Goal: Transaction & Acquisition: Purchase product/service

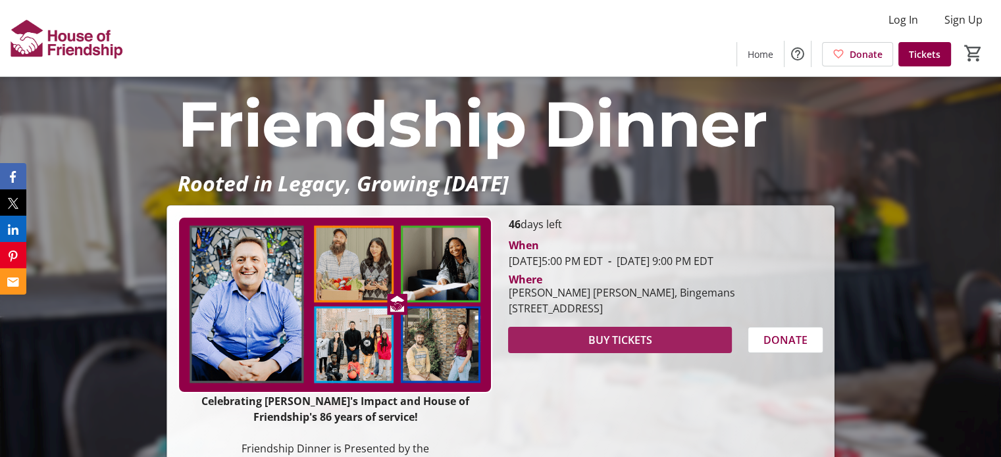
click at [600, 348] on span "BUY TICKETS" at bounding box center [620, 340] width 64 height 16
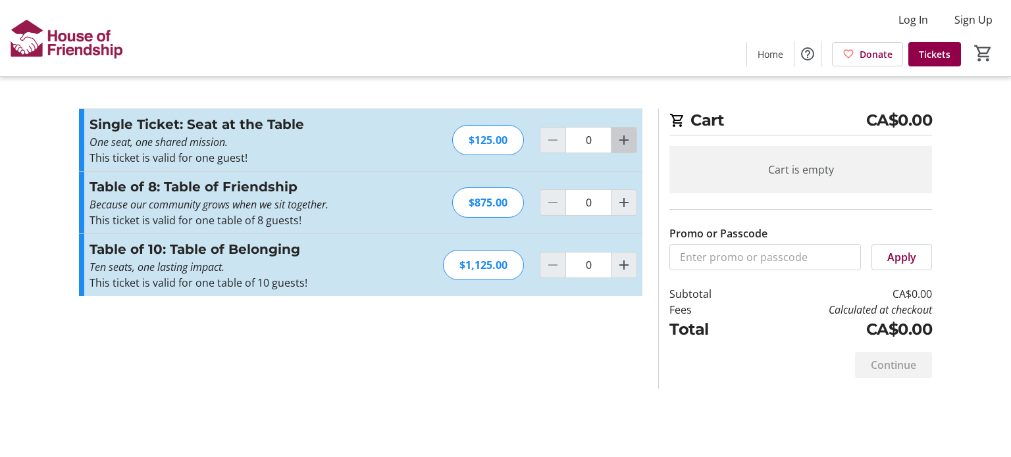
click at [627, 141] on mat-icon "Increment by one" at bounding box center [624, 140] width 16 height 16
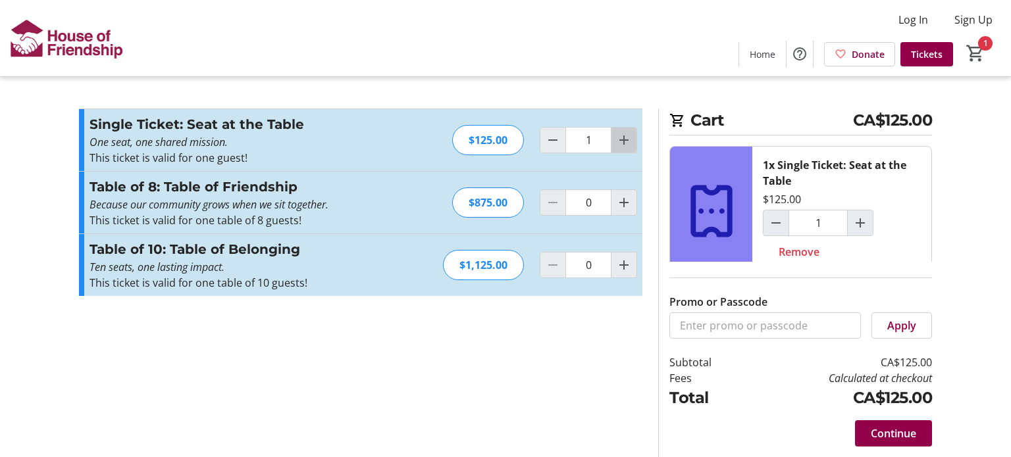
click at [626, 138] on mat-icon "Increment by one" at bounding box center [624, 140] width 16 height 16
type input "2"
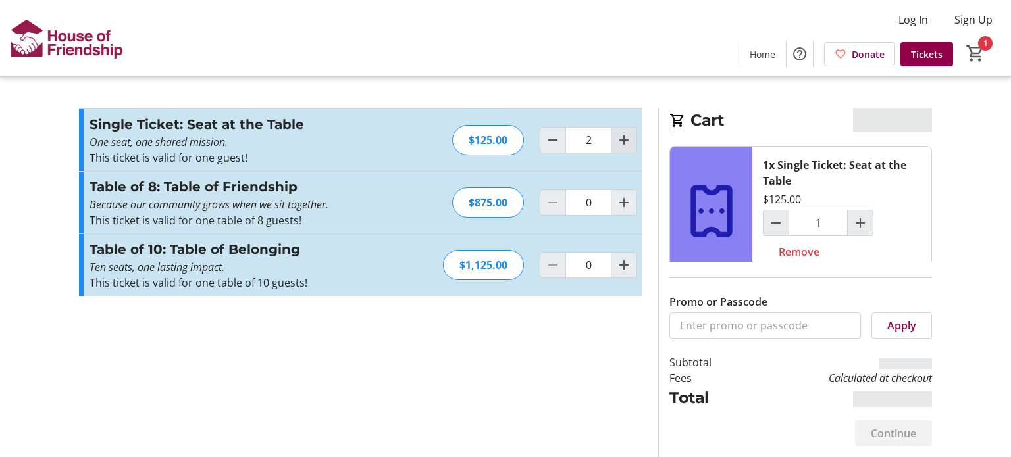
type input "2"
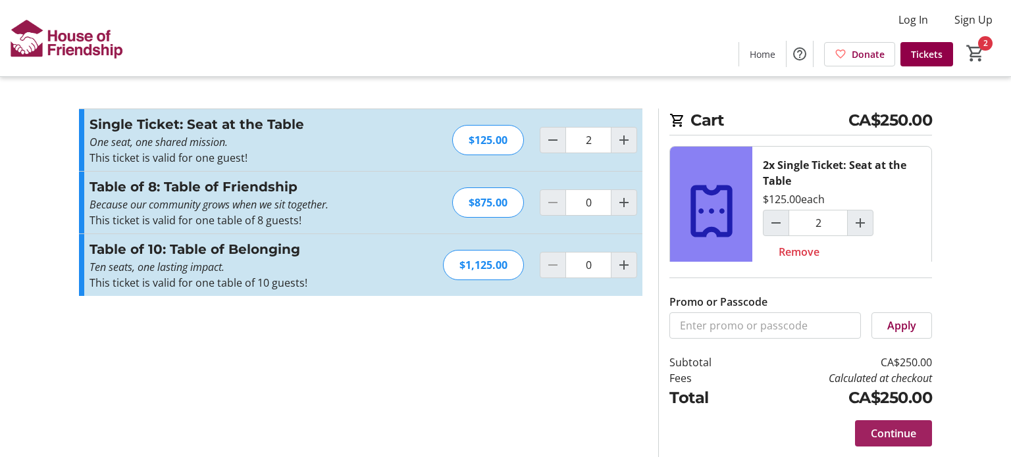
click at [890, 434] on span "Continue" at bounding box center [893, 434] width 45 height 16
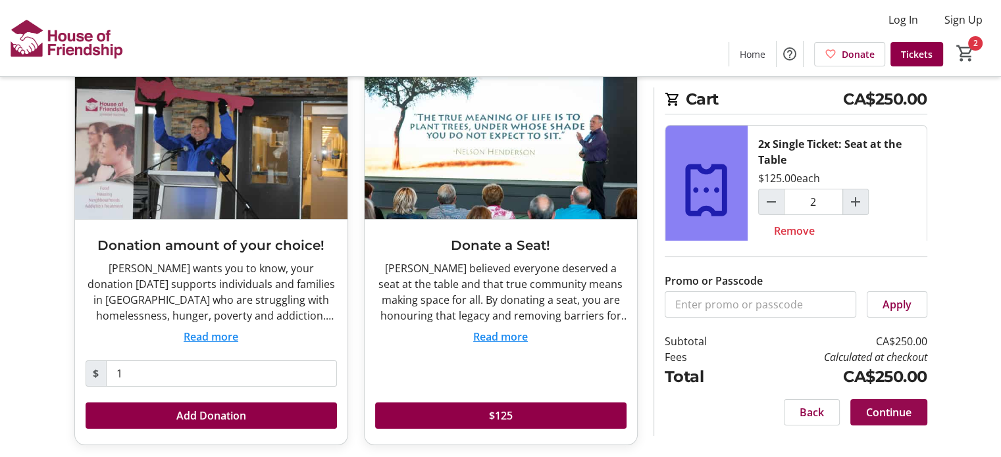
scroll to position [86, 0]
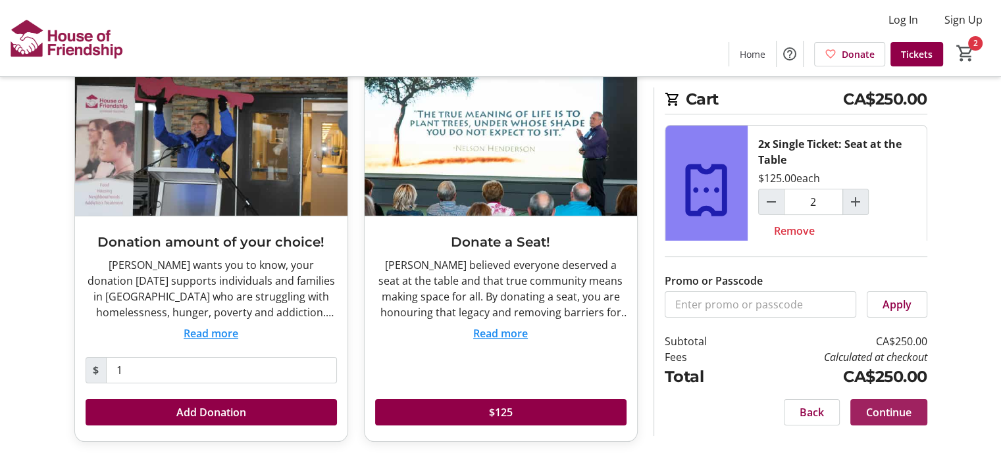
click at [880, 409] on span "Continue" at bounding box center [888, 413] width 45 height 16
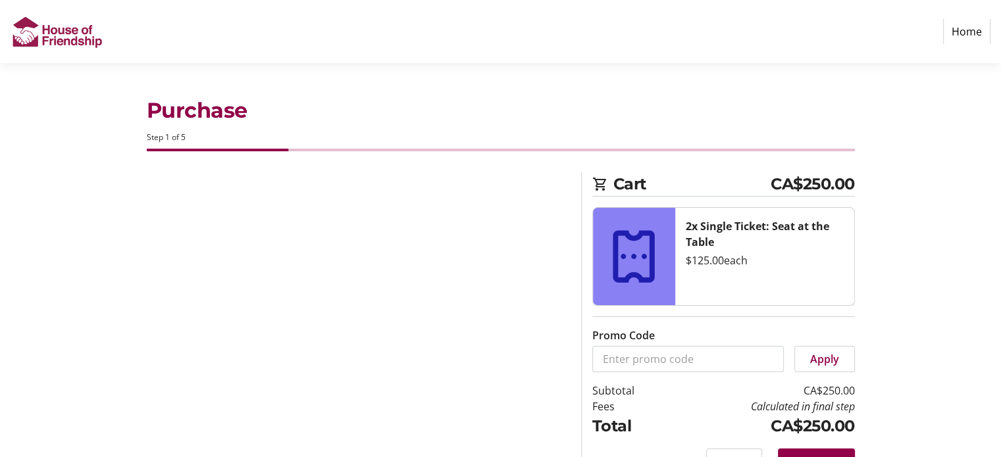
select select "CA"
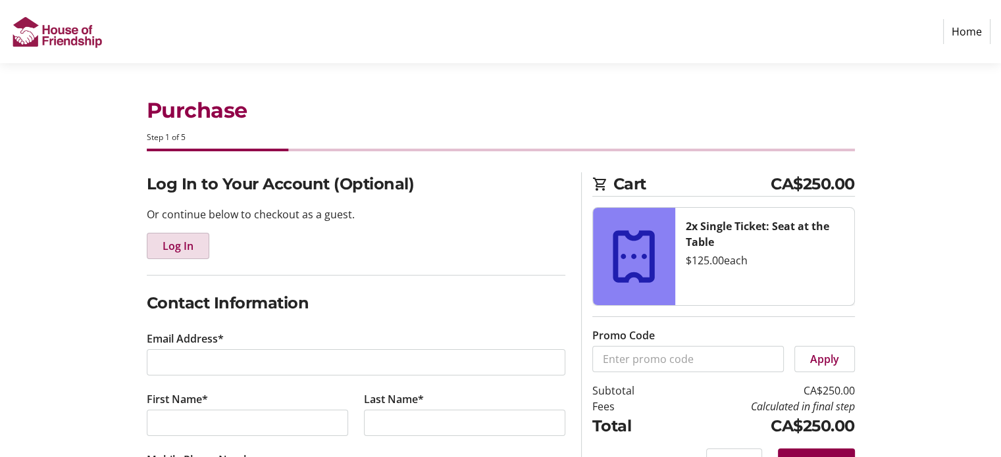
click at [176, 250] on span "Log In" at bounding box center [178, 246] width 31 height 16
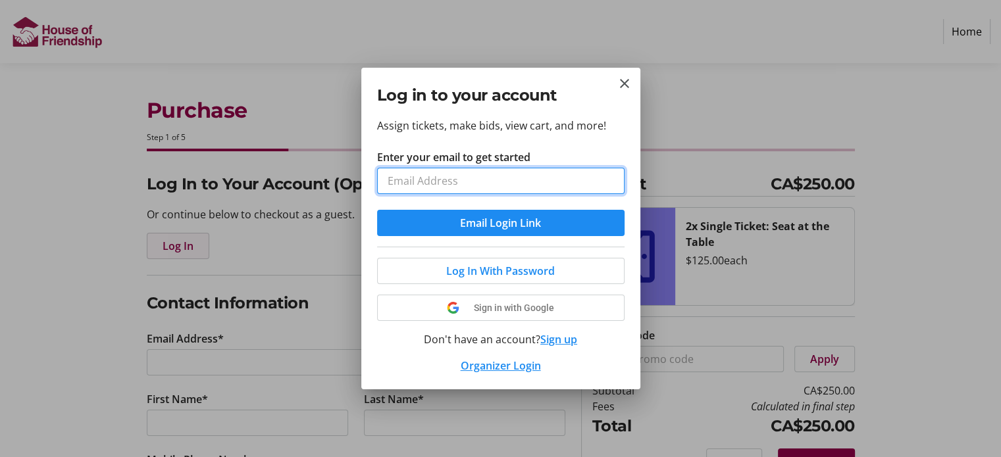
click at [176, 250] on div at bounding box center [500, 228] width 1001 height 457
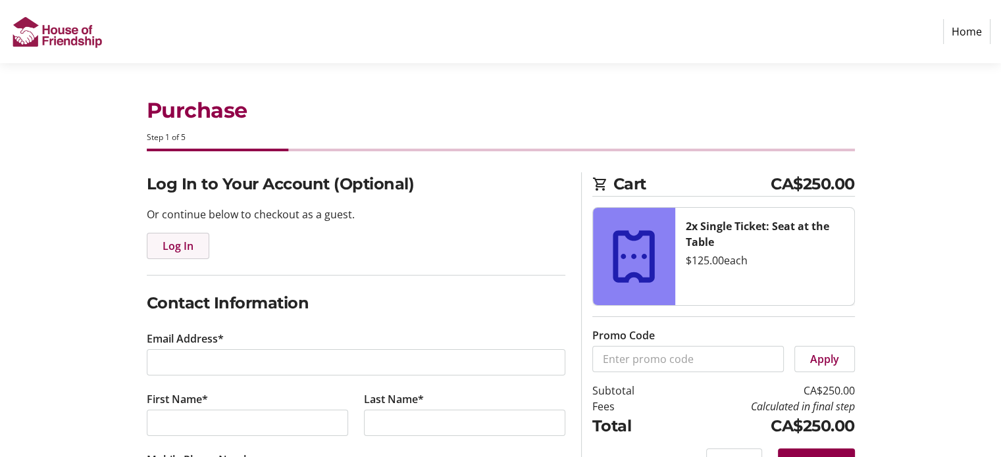
click at [174, 245] on span "Log In" at bounding box center [178, 246] width 31 height 16
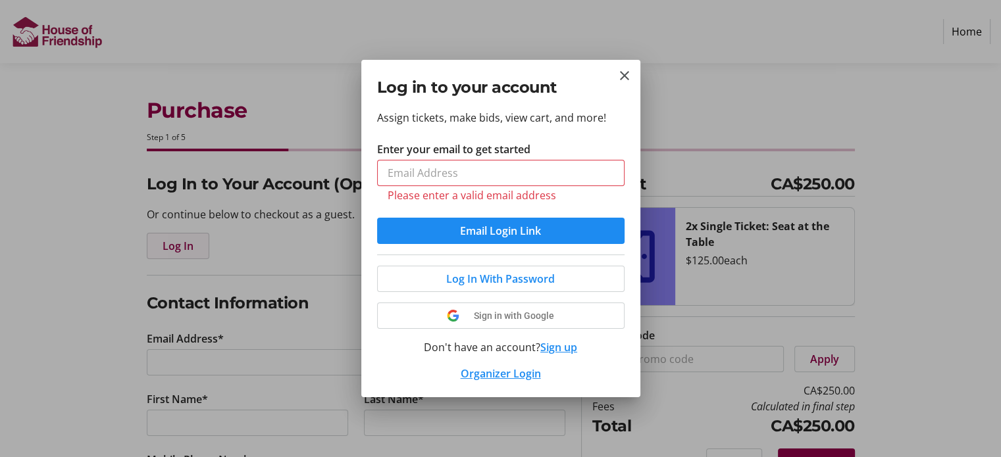
click at [174, 245] on div at bounding box center [500, 228] width 1001 height 457
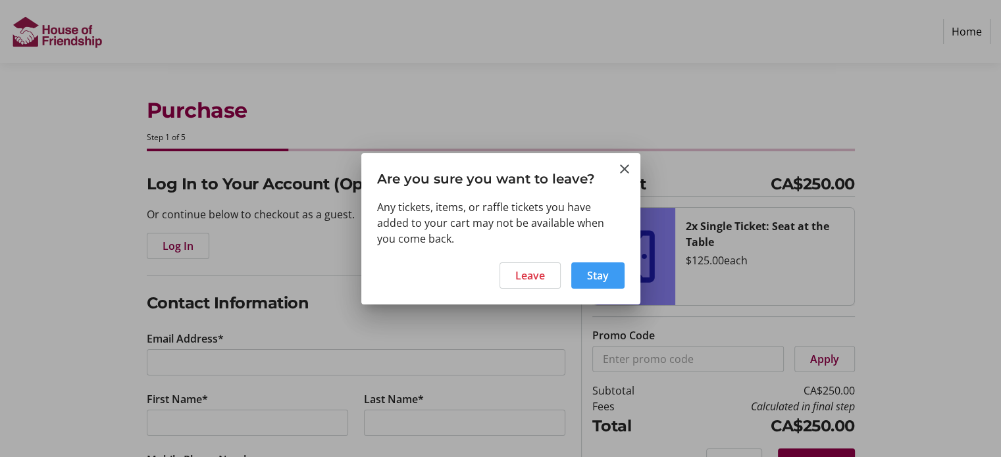
click at [592, 269] on span "Stay" at bounding box center [598, 276] width 22 height 16
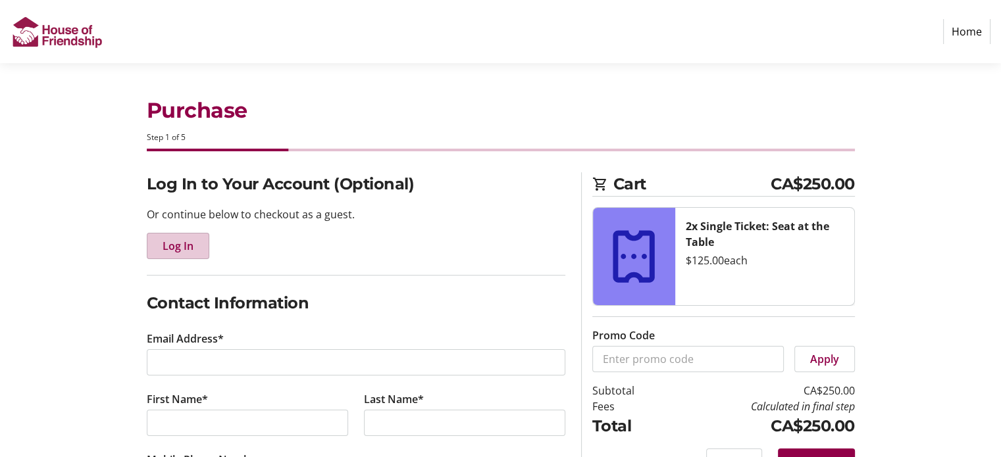
click at [178, 244] on span "Log In" at bounding box center [178, 246] width 31 height 16
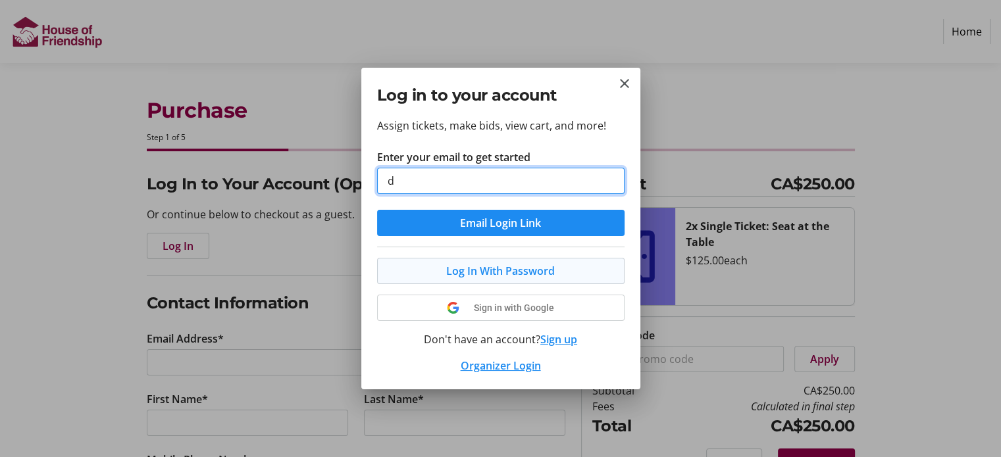
type input "[EMAIL_ADDRESS][DOMAIN_NAME]"
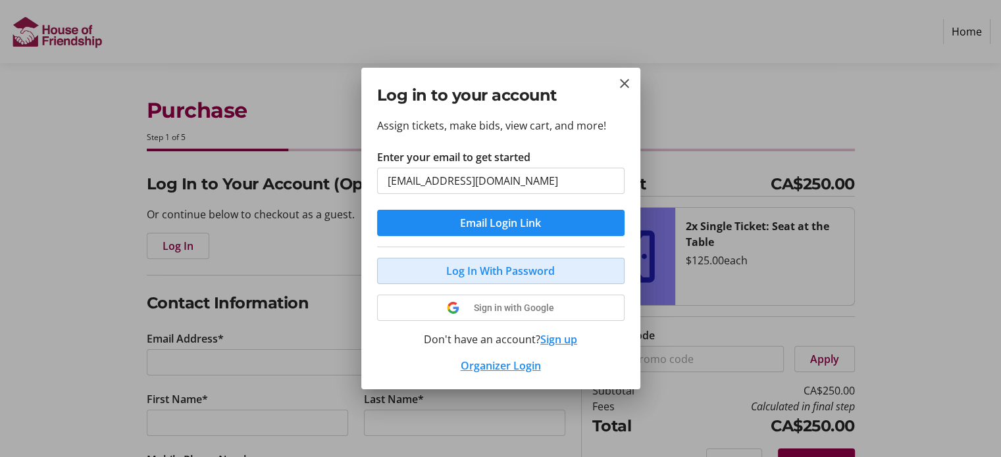
click at [526, 268] on span "Log In With Password" at bounding box center [500, 271] width 109 height 16
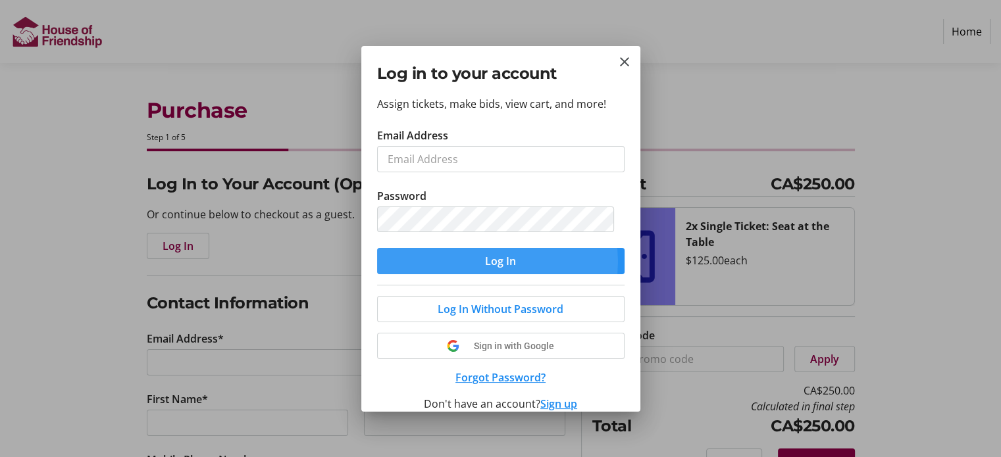
click at [497, 262] on span "Log In" at bounding box center [500, 261] width 31 height 16
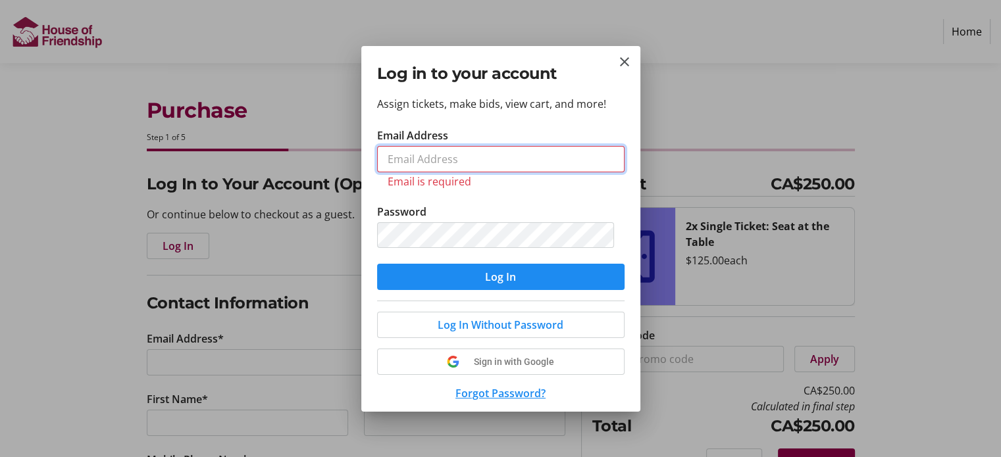
click at [434, 168] on input "Email Address" at bounding box center [500, 159] width 247 height 26
type input "[EMAIL_ADDRESS][DOMAIN_NAME]"
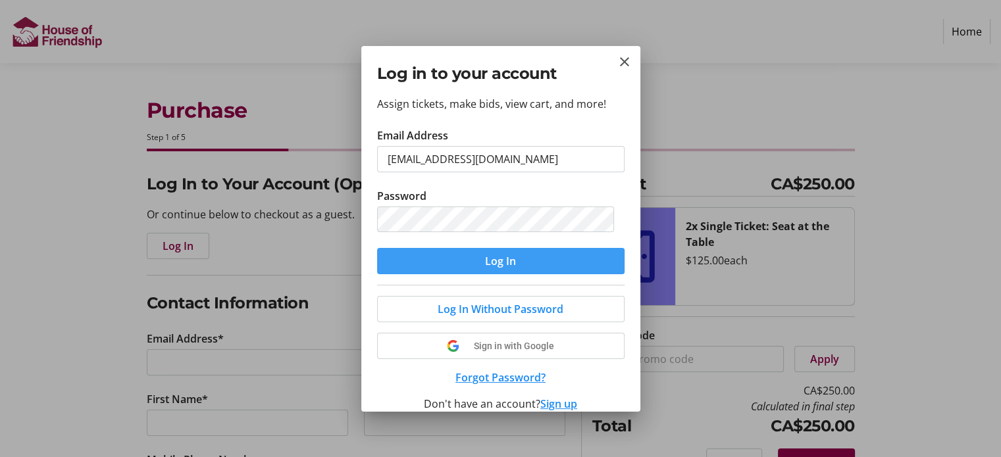
click at [501, 264] on span "Log In" at bounding box center [500, 261] width 31 height 16
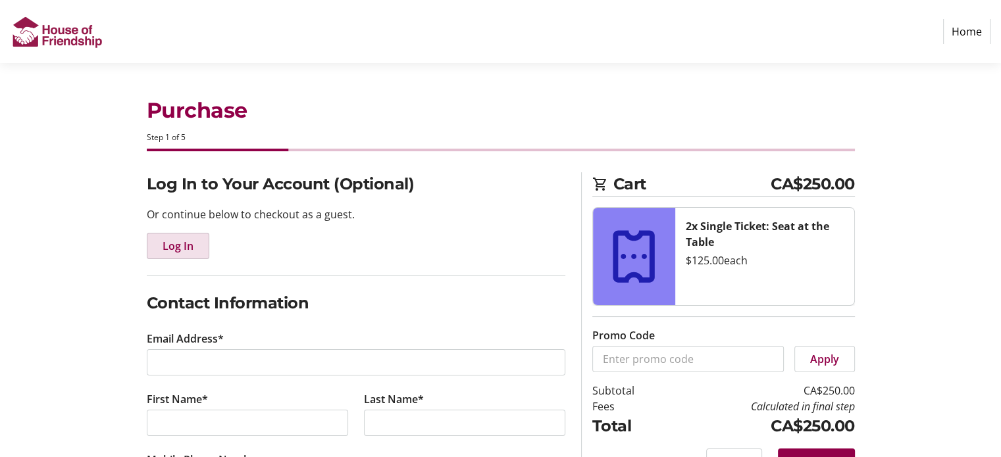
type input "[EMAIL_ADDRESS][DOMAIN_NAME]"
type input "Alice"
type input "[PERSON_NAME]"
type input "(226) 988-4359"
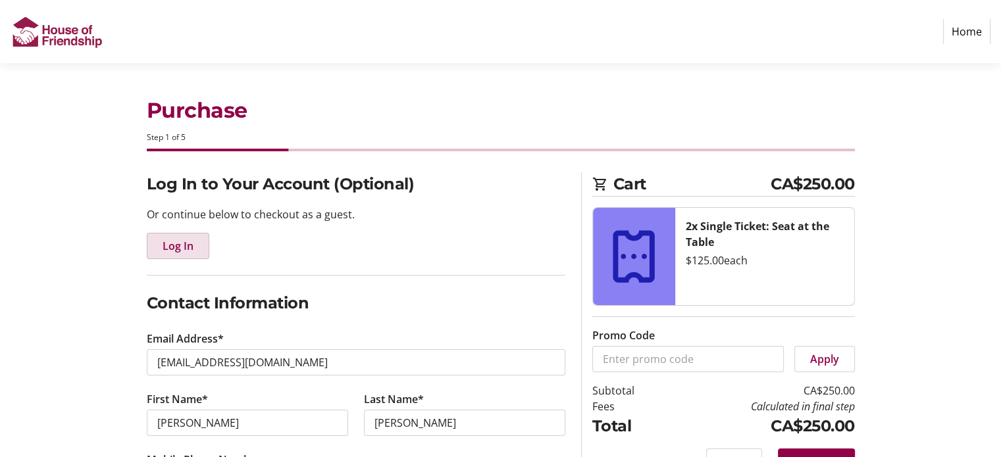
select select "CA"
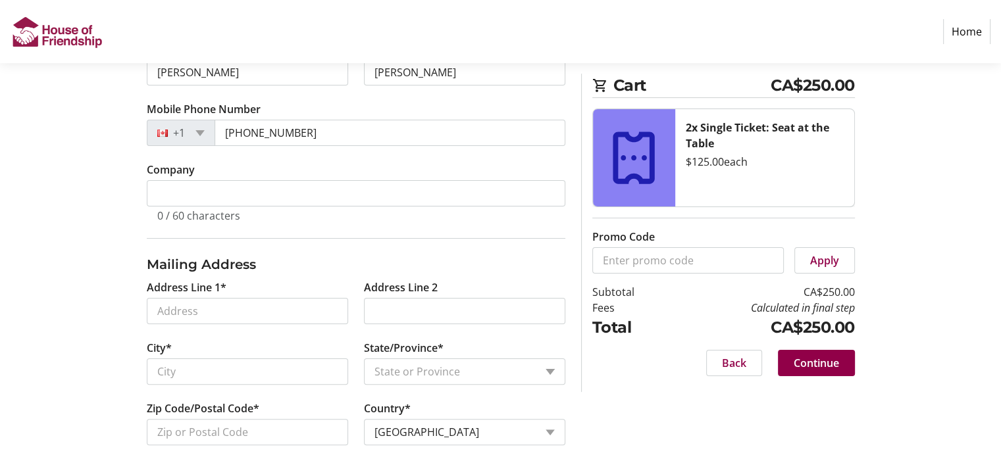
scroll to position [265, 0]
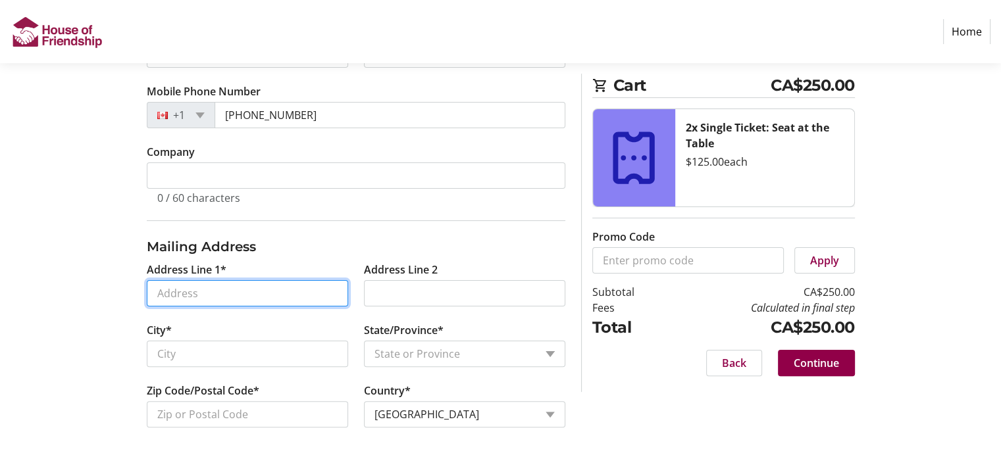
click at [171, 289] on input "Address Line 1*" at bounding box center [247, 293] width 201 height 26
type input "2336 - 250 Laurelwood Dr"
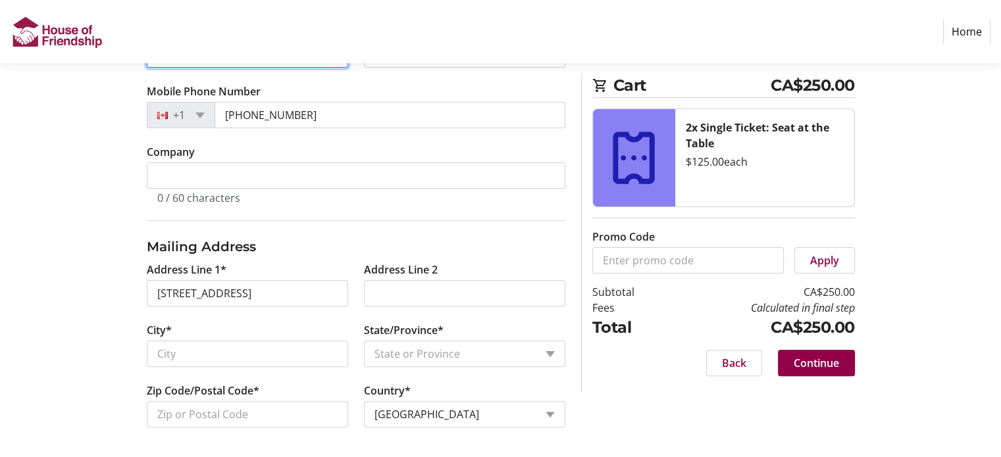
type input "[PERSON_NAME]"
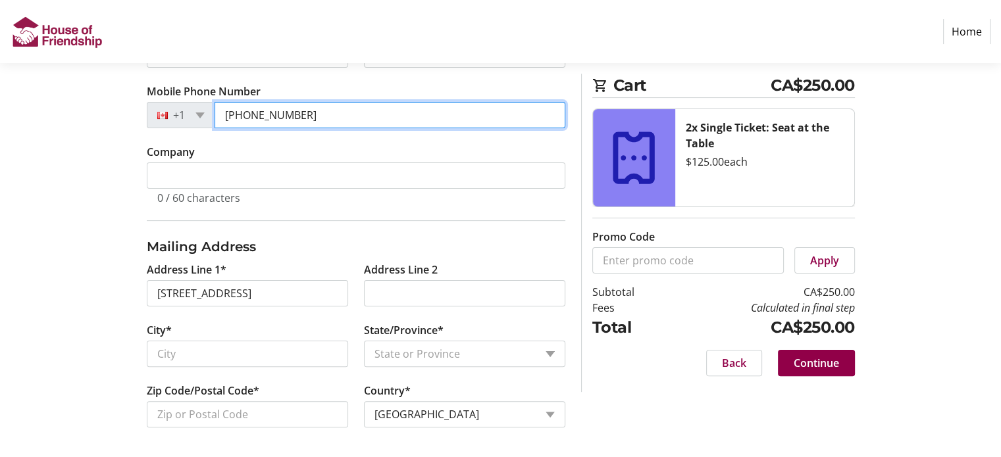
type input "[PHONE_NUMBER]"
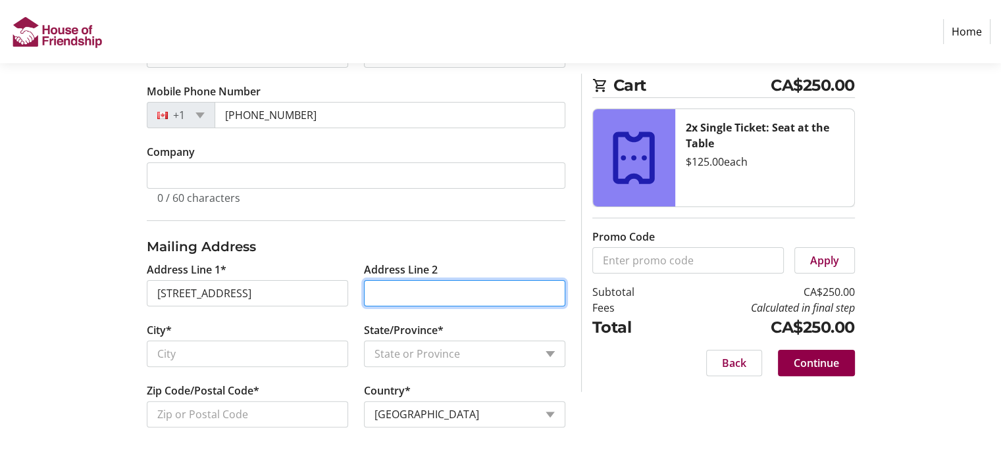
type input "Waterloo ON N2J 0E2"
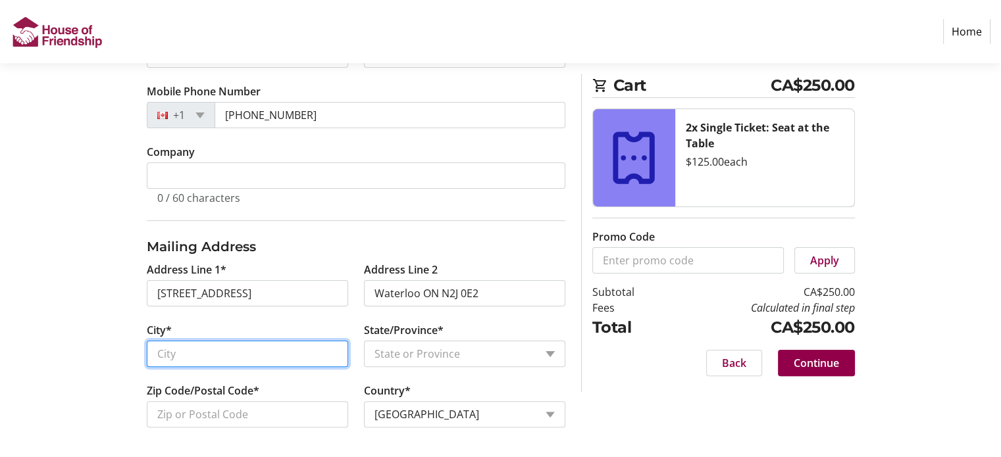
type input "Waterloo"
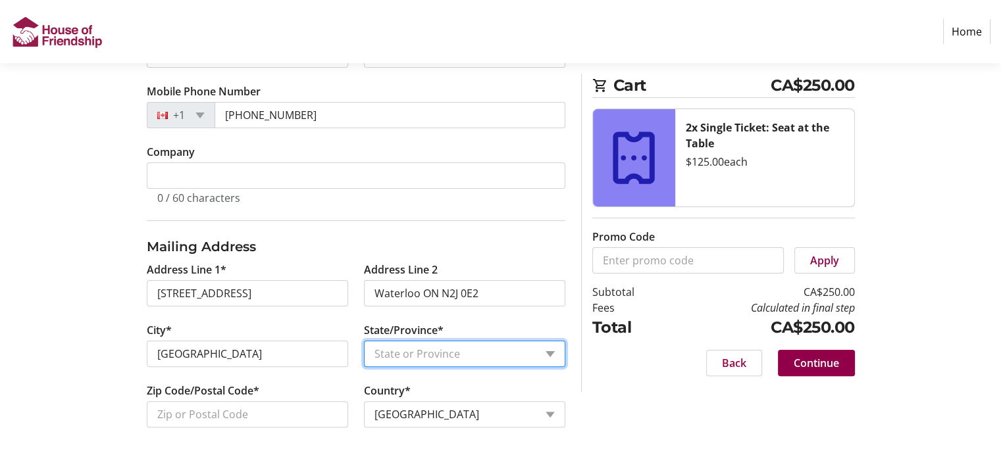
select select "ON"
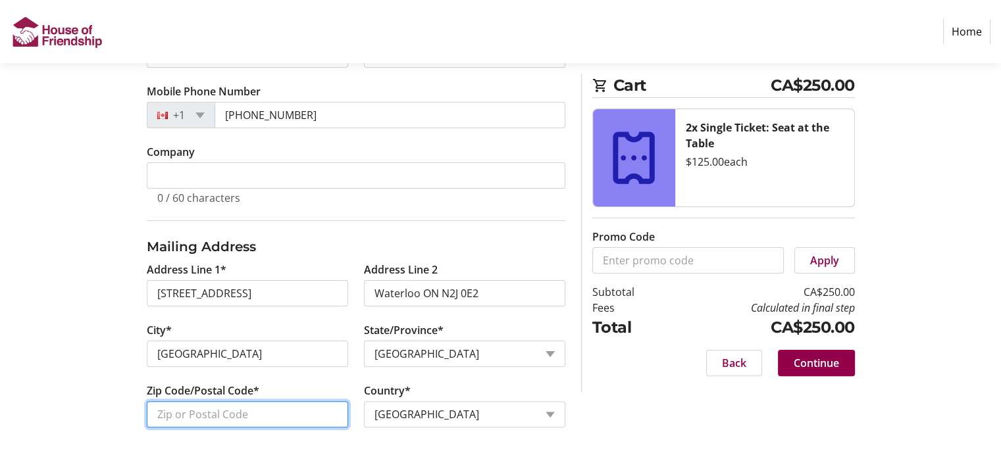
type input "N2J 0E2"
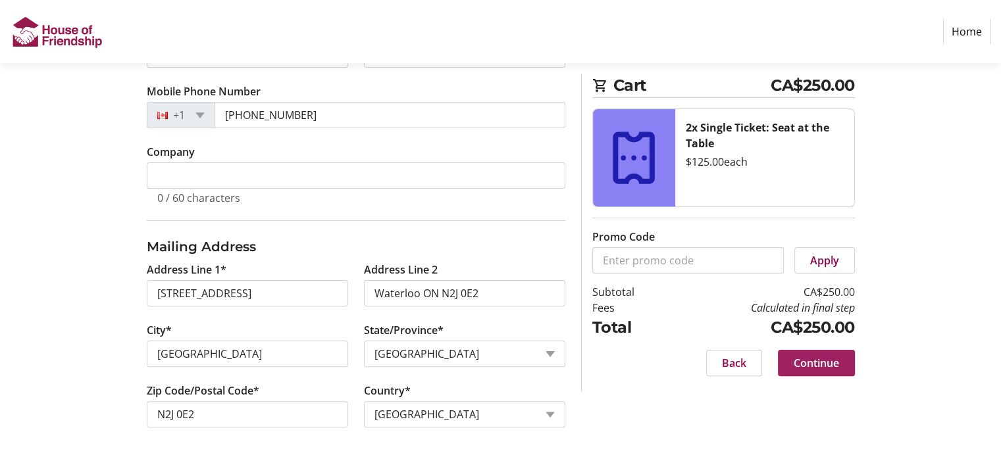
click at [809, 365] on span "Continue" at bounding box center [816, 363] width 45 height 16
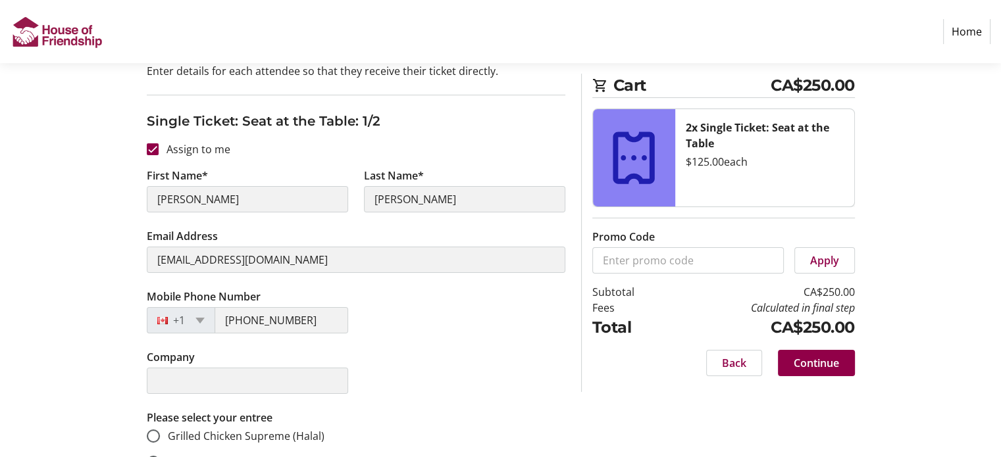
scroll to position [144, 0]
click at [819, 363] on span "Continue" at bounding box center [816, 363] width 45 height 16
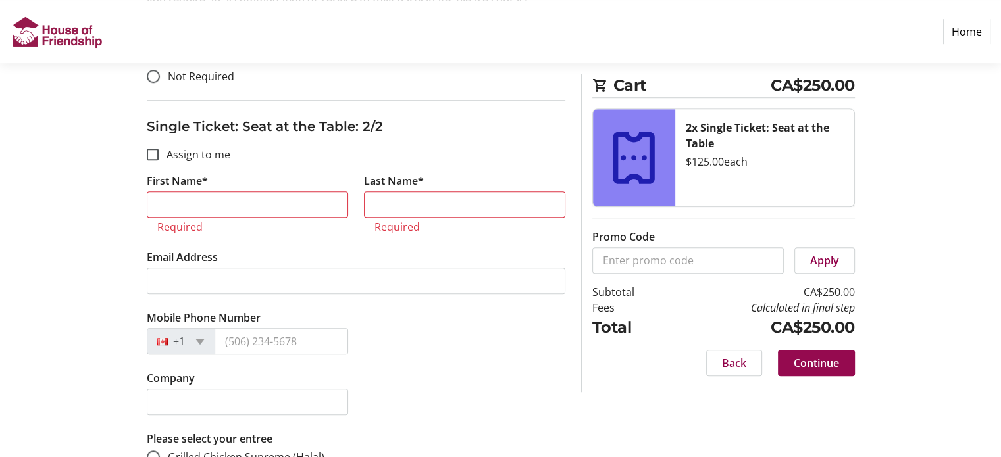
scroll to position [1036, 0]
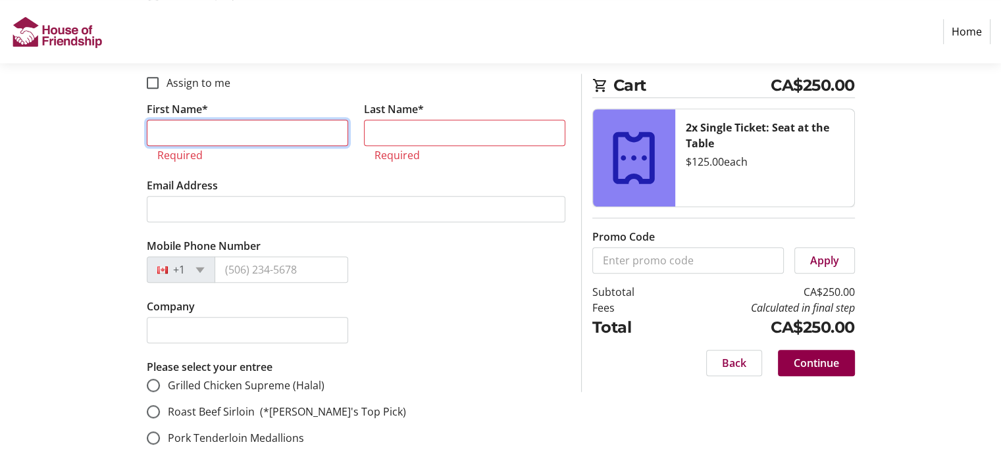
click at [229, 120] on input "First Name*" at bounding box center [247, 133] width 201 height 26
type input "[PERSON_NAME]"
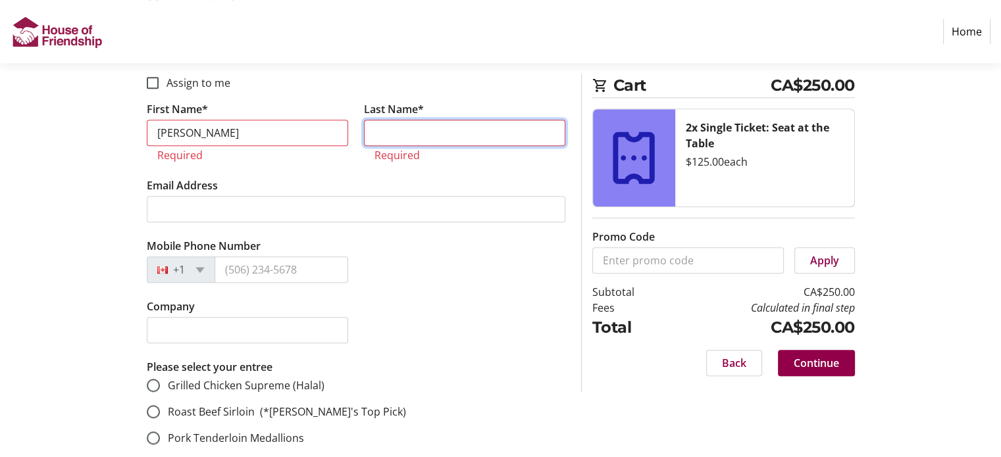
type input "[PERSON_NAME]"
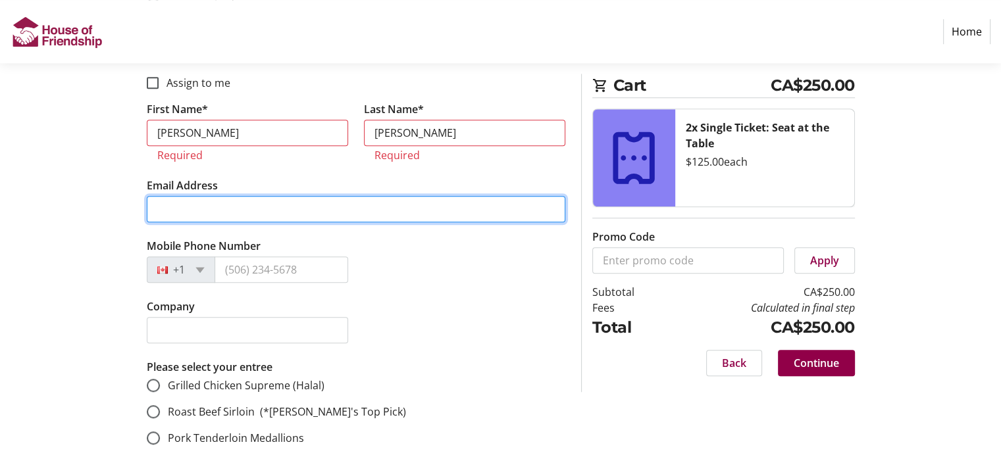
type input "[EMAIL_ADDRESS][DOMAIN_NAME]"
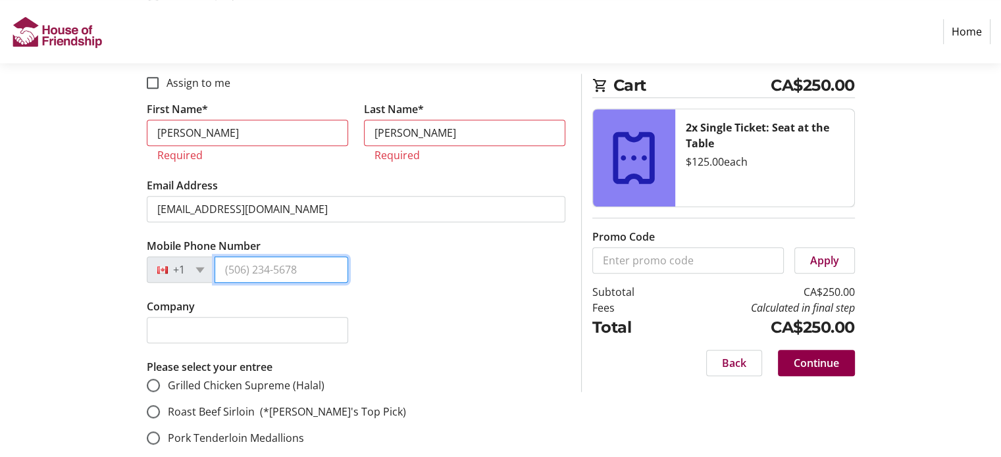
type input "[PHONE_NUMBER]"
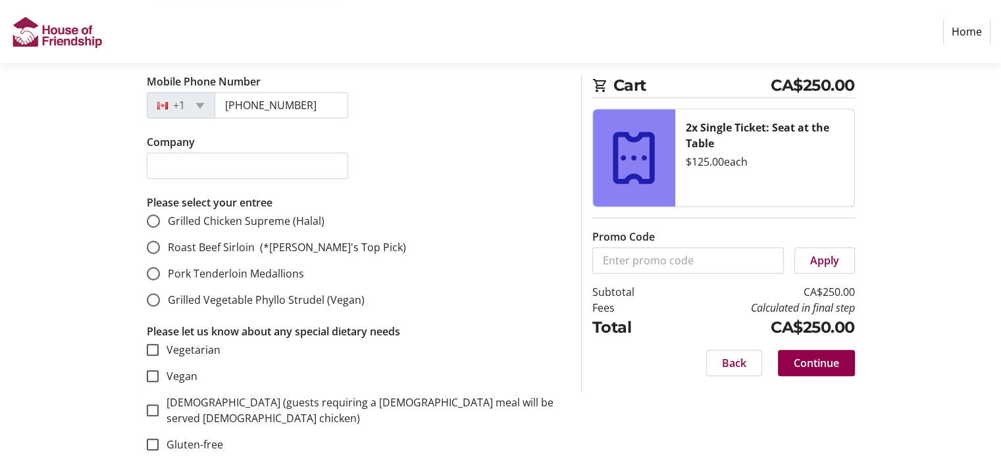
scroll to position [1186, 0]
click at [153, 240] on input "Roast Beef Sirloin (*[PERSON_NAME]'s Top Pick)" at bounding box center [153, 246] width 13 height 13
radio input "true"
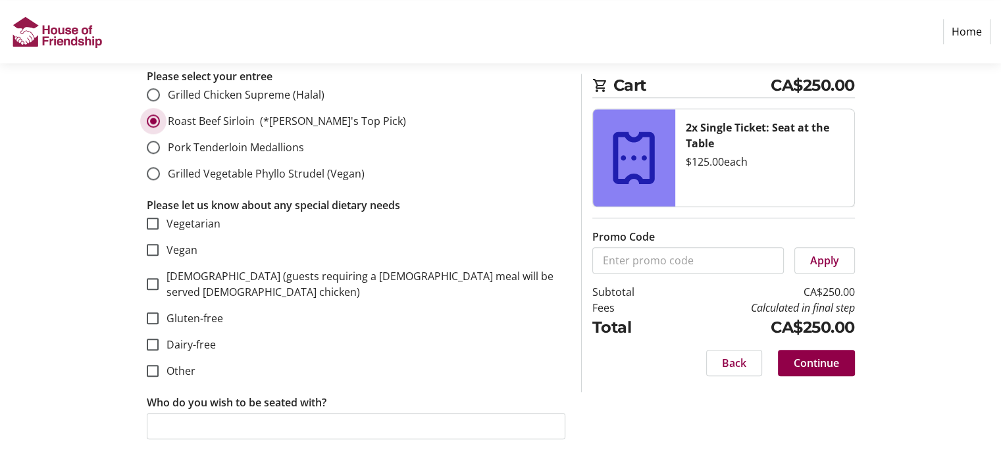
scroll to position [1399, 0]
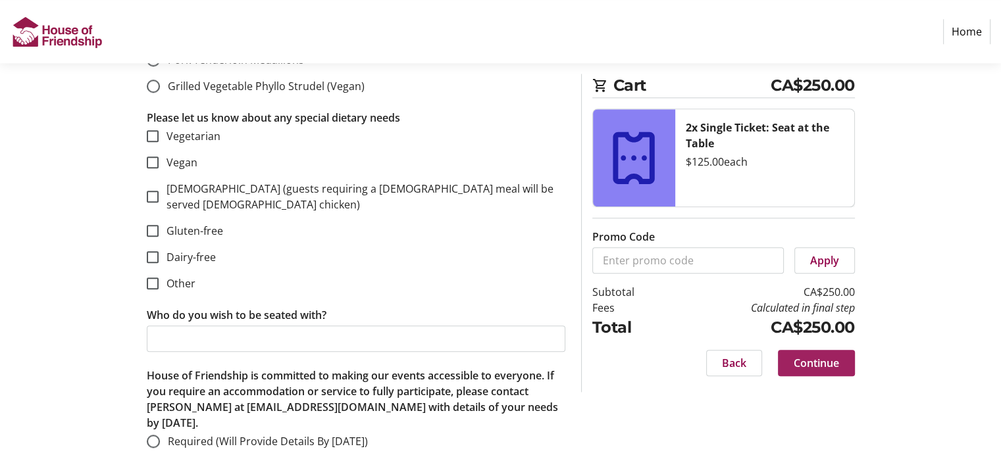
click at [819, 365] on span "Continue" at bounding box center [816, 363] width 45 height 16
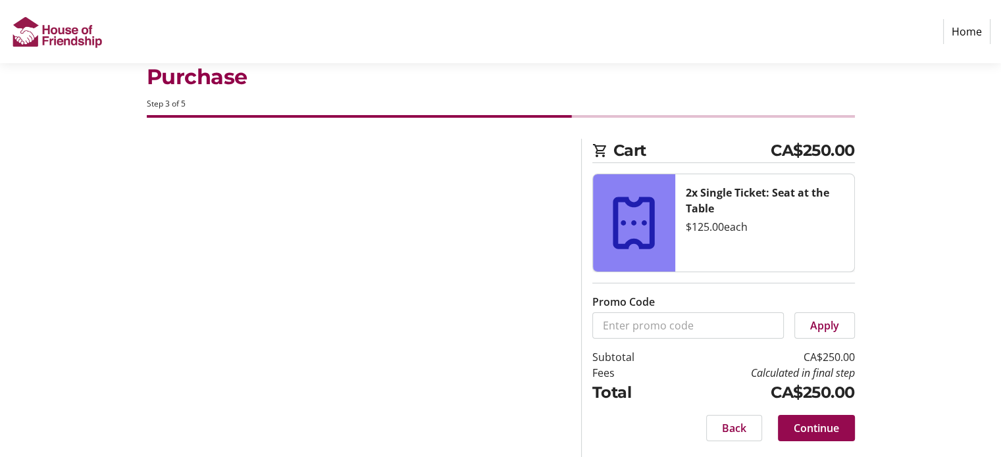
scroll to position [32, 0]
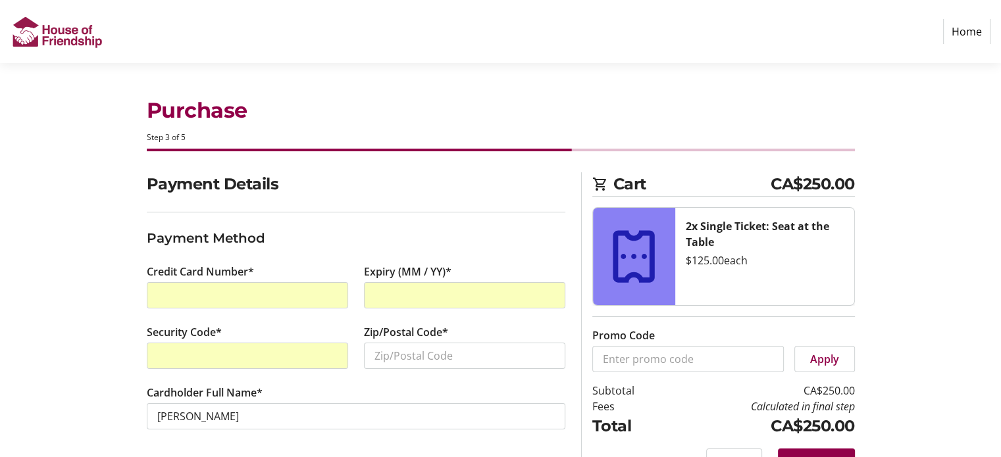
click at [197, 286] on div at bounding box center [247, 295] width 201 height 26
click at [419, 283] on div at bounding box center [464, 295] width 201 height 26
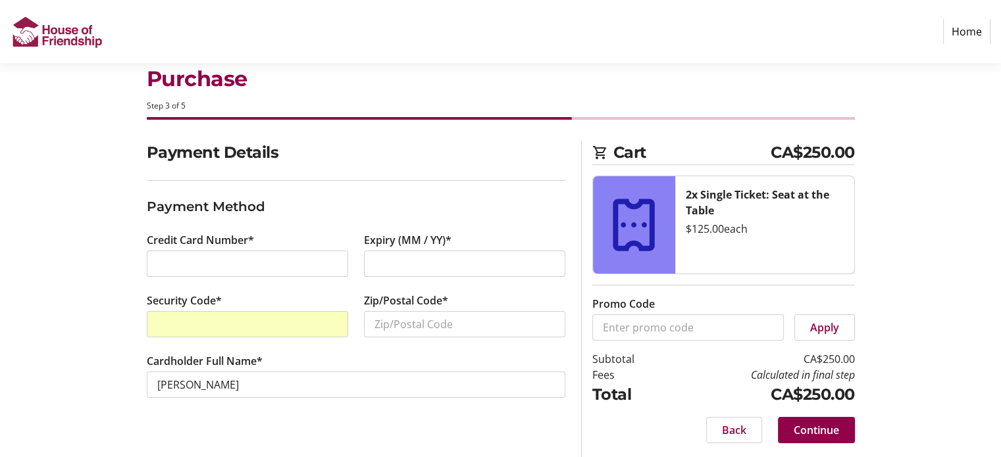
scroll to position [32, 0]
click at [801, 420] on span at bounding box center [816, 430] width 77 height 32
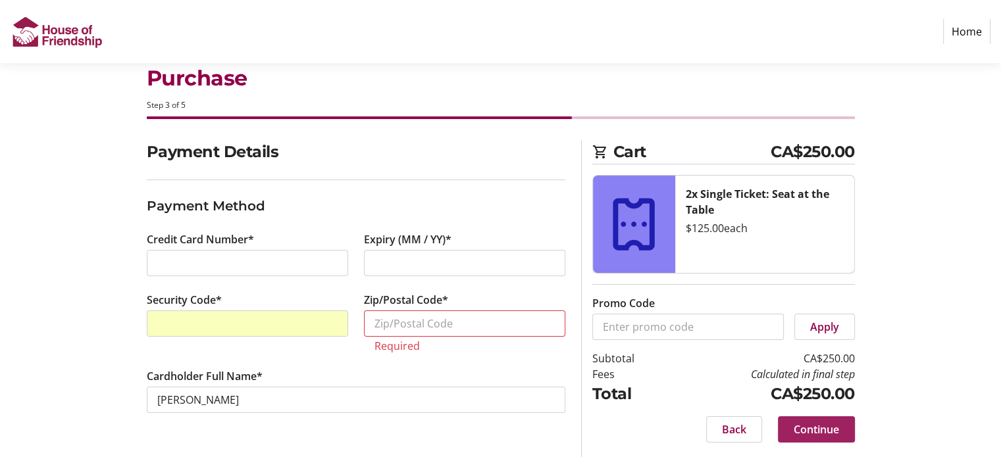
click at [807, 426] on span "Continue" at bounding box center [816, 430] width 45 height 16
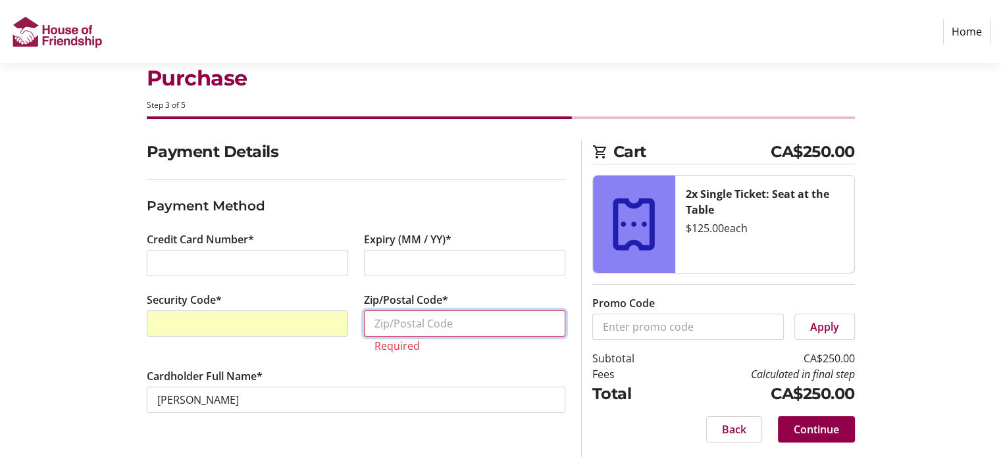
click at [440, 323] on input "Zip/Postal Code*" at bounding box center [464, 324] width 201 height 26
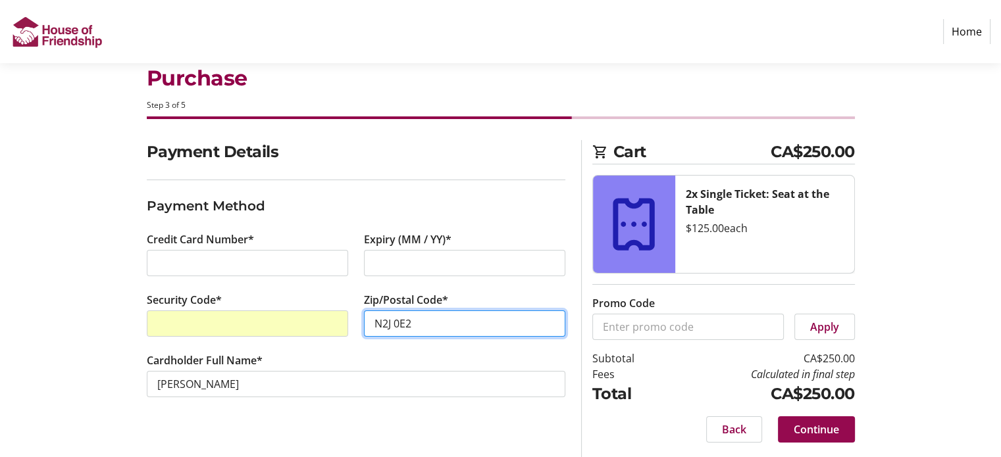
type input "N2J 0E2"
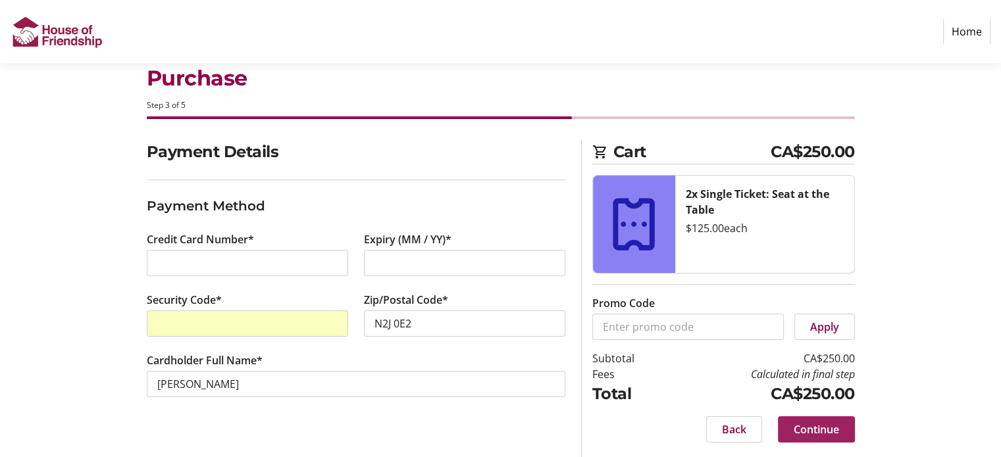
click at [814, 423] on span "Continue" at bounding box center [816, 430] width 45 height 16
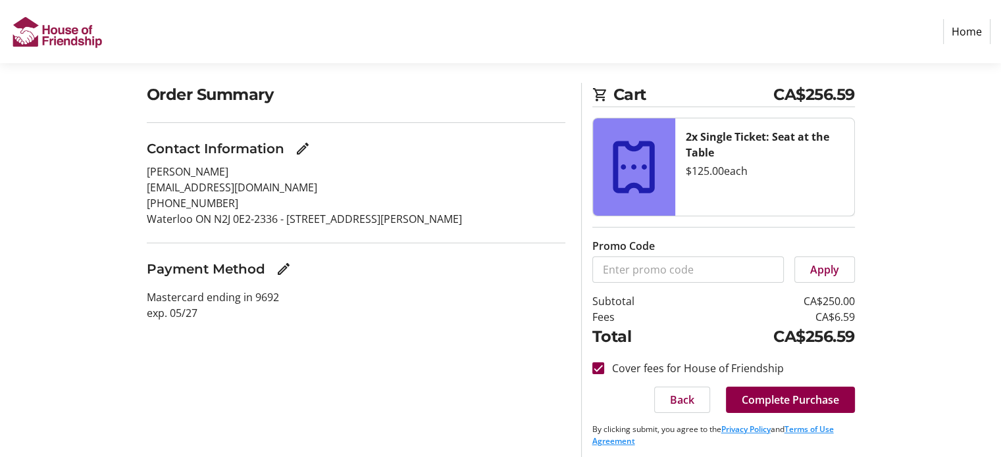
scroll to position [94, 0]
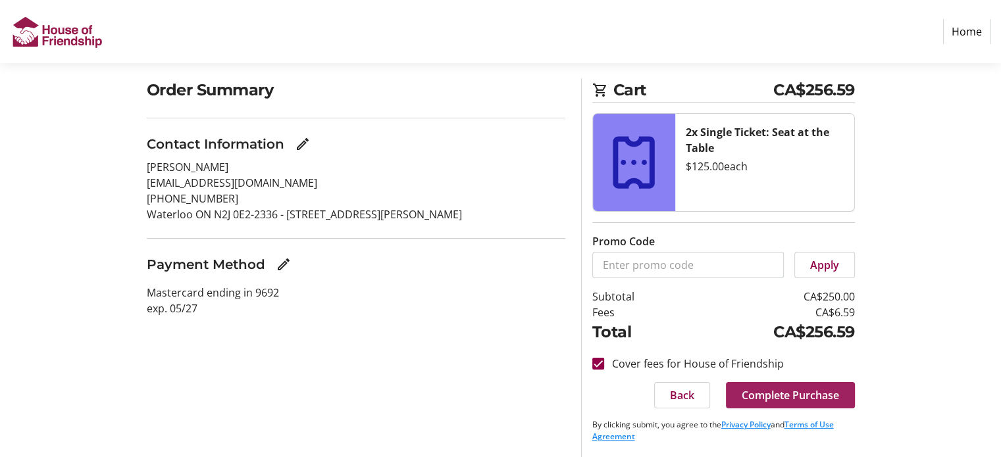
click at [817, 396] on span "Complete Purchase" at bounding box center [790, 396] width 97 height 16
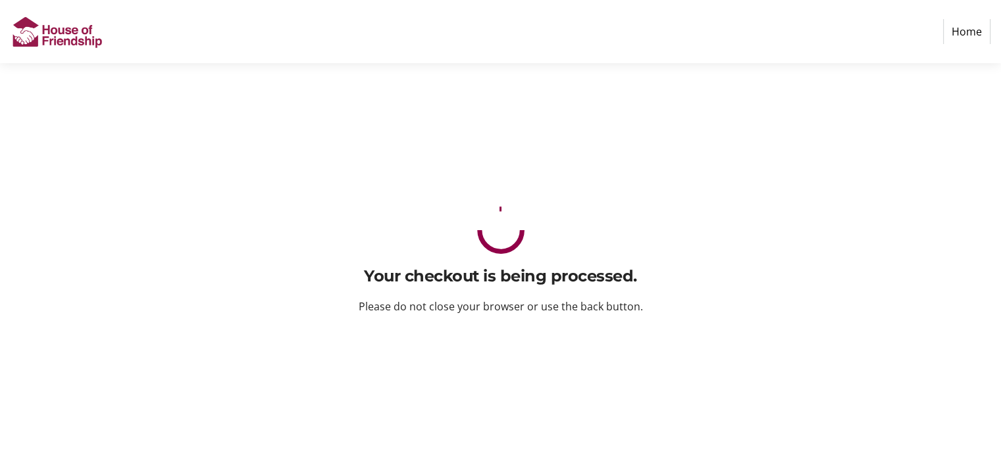
scroll to position [0, 0]
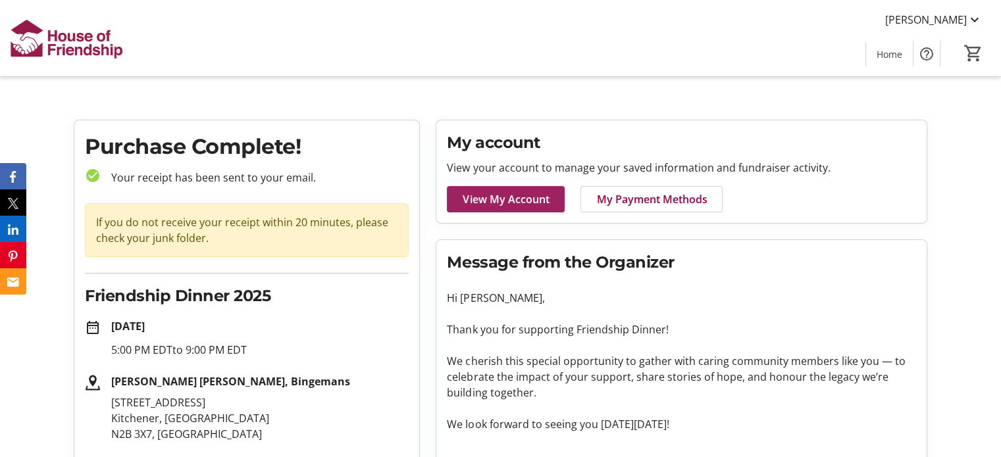
click at [516, 200] on span "View My Account" at bounding box center [506, 200] width 86 height 16
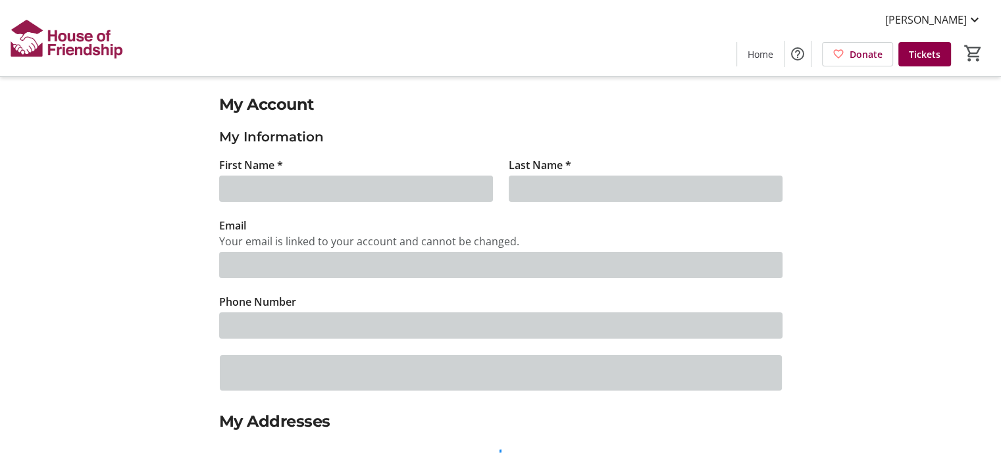
type input "Alice"
type input "[PERSON_NAME]"
type input "[EMAIL_ADDRESS][DOMAIN_NAME]"
type input "(226) 988-4359"
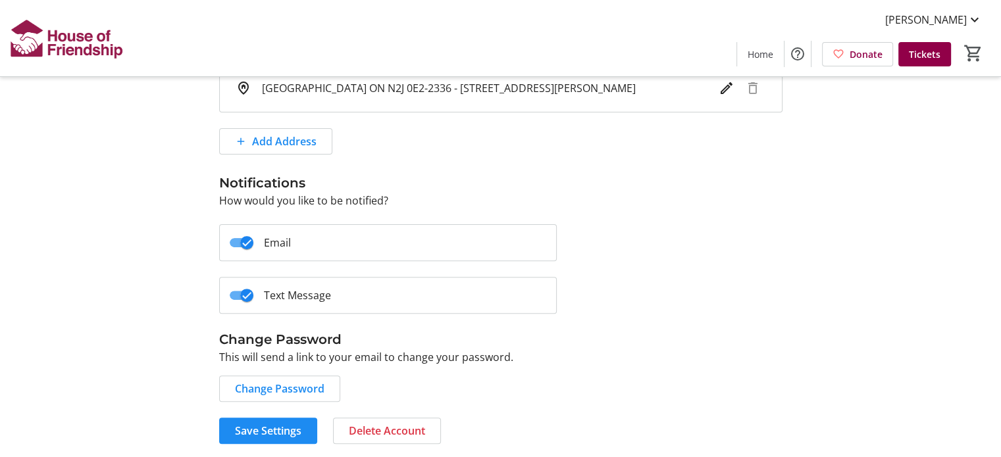
scroll to position [385, 0]
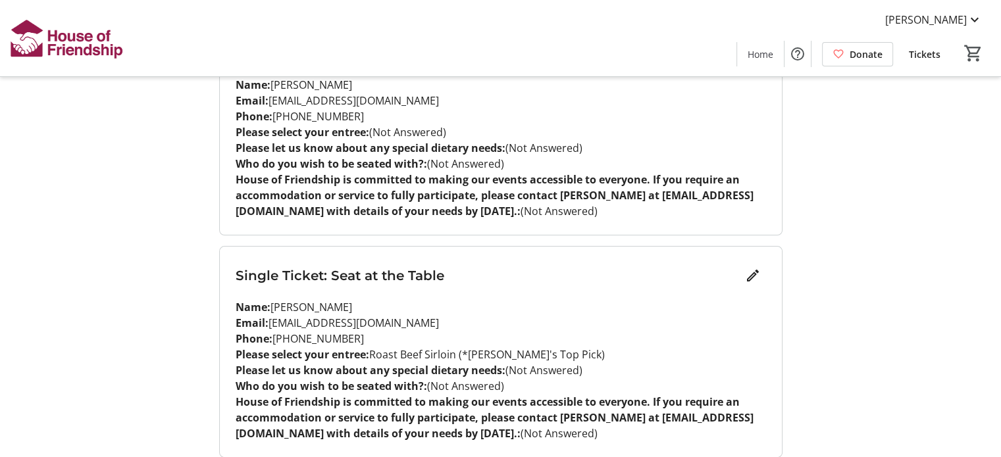
scroll to position [230, 0]
click at [374, 132] on span "(Not Answered)" at bounding box center [407, 133] width 77 height 14
click at [439, 126] on span "(Not Answered)" at bounding box center [407, 133] width 77 height 14
click at [448, 123] on p "Phone: [PHONE_NUMBER]" at bounding box center [501, 117] width 530 height 16
click at [444, 130] on span "(Not Answered)" at bounding box center [407, 133] width 77 height 14
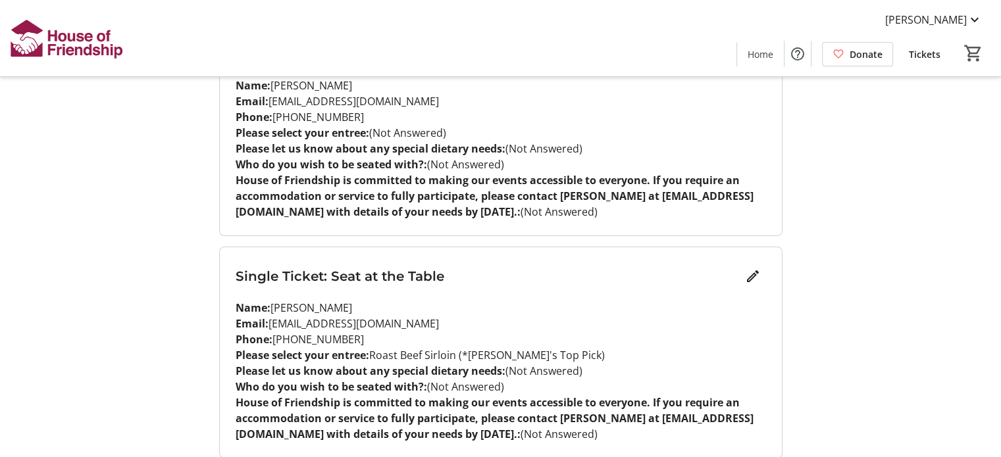
click at [245, 131] on strong "Please select your entree:" at bounding box center [303, 133] width 134 height 14
click at [524, 183] on strong "House of Friendship is committed to making our events accessible to everyone. I…" at bounding box center [495, 196] width 518 height 46
click at [738, 170] on p "Who do you wish to be seated with?: (Not Answered)" at bounding box center [501, 165] width 530 height 16
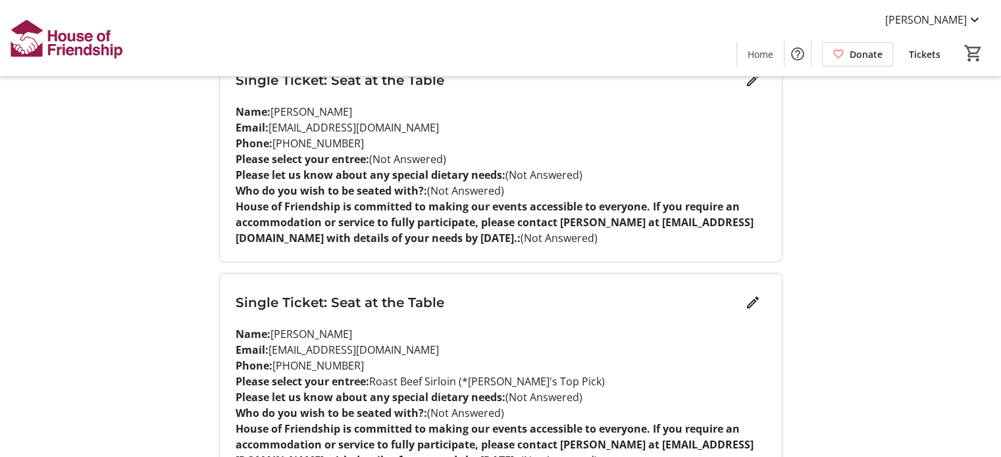
scroll to position [178, 0]
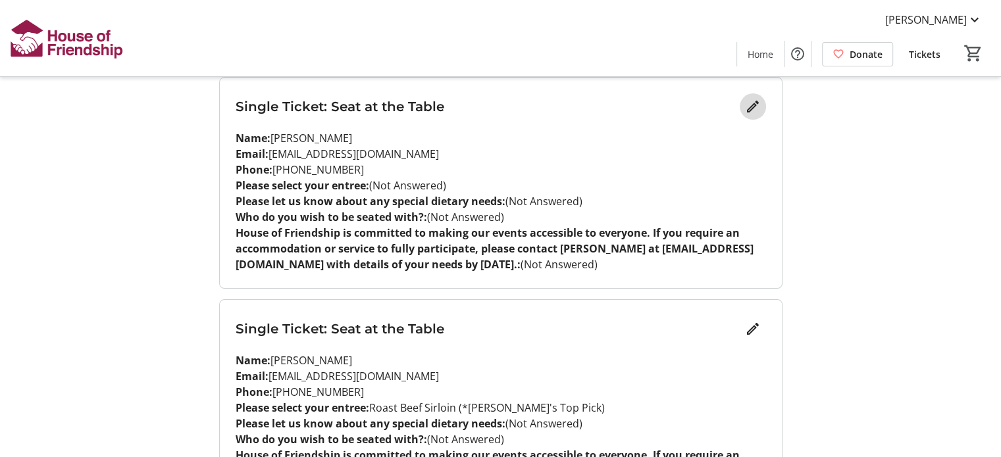
click at [755, 105] on mat-icon "Edit" at bounding box center [753, 107] width 16 height 16
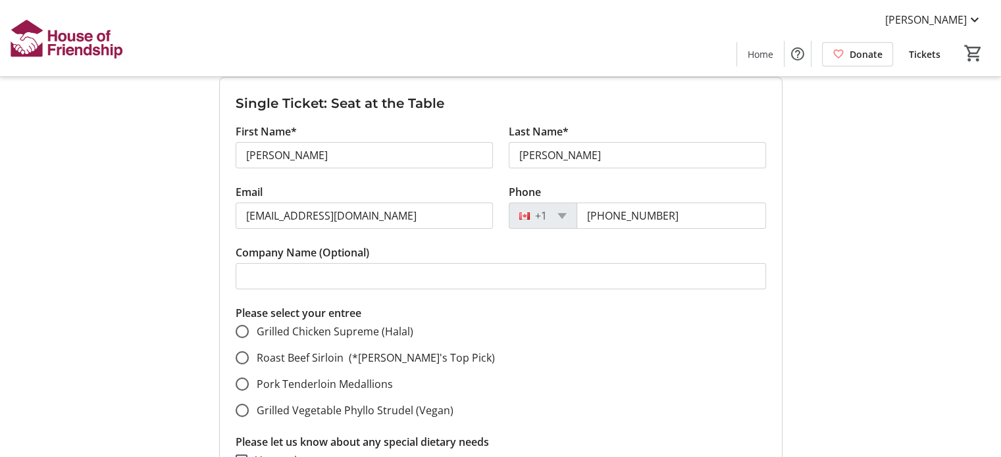
drag, startPoint x: 529, startPoint y: 292, endPoint x: 520, endPoint y: 321, distance: 30.4
click at [520, 321] on form "Single Ticket: Seat at the Table First Name* [PERSON_NAME] Name* [PERSON_NAME] …" at bounding box center [501, 465] width 562 height 775
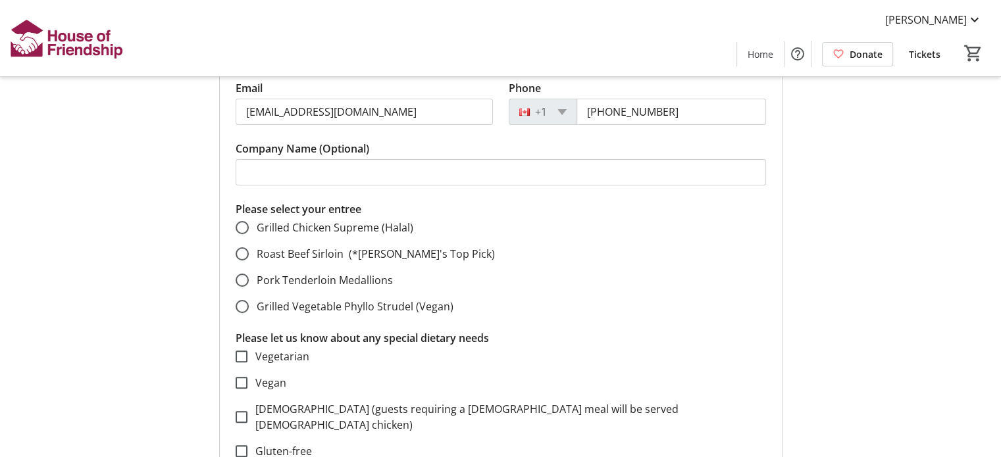
scroll to position [286, 0]
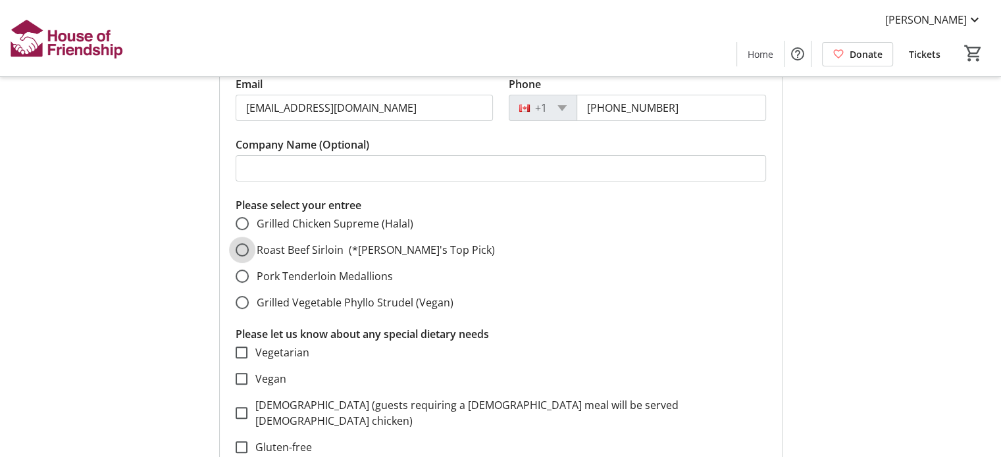
click at [242, 247] on input "Roast Beef Sirloin (*[PERSON_NAME]'s Top Pick)" at bounding box center [242, 250] width 13 height 13
radio input "true"
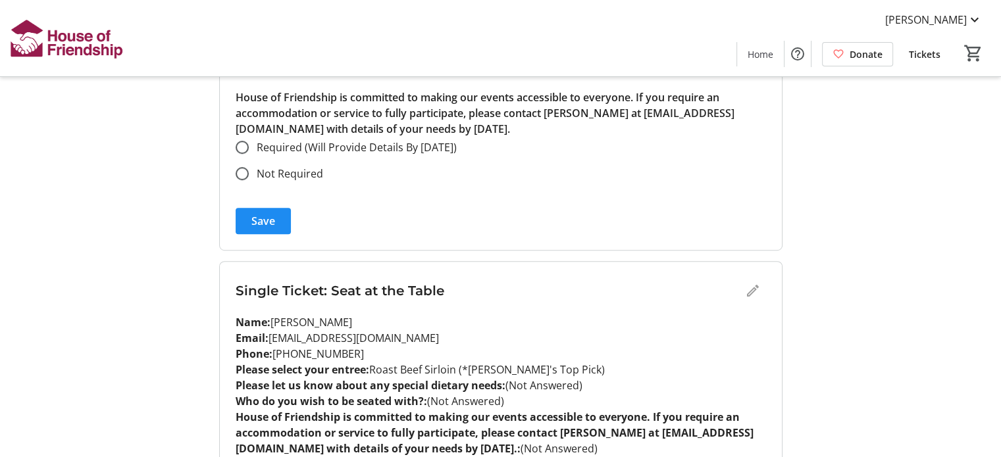
scroll to position [781, 0]
